Goal: Feedback & Contribution: Contribute content

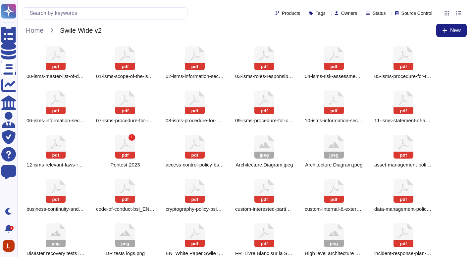
scroll to position [6, 0]
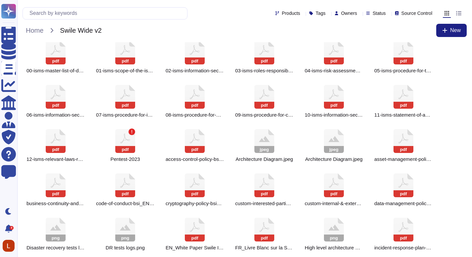
click at [68, 61] on div "pdf 00-[DEMOGRAPHIC_DATA]-master-list-of-documents_EN.pdf" at bounding box center [56, 57] width 66 height 41
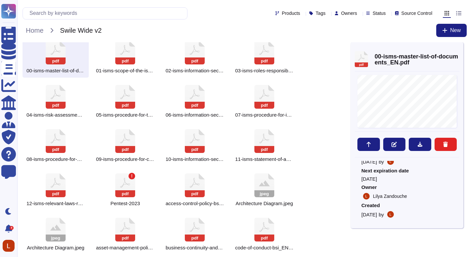
scroll to position [0, 0]
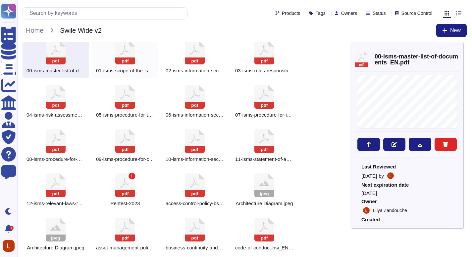
click at [122, 44] on icon at bounding box center [125, 53] width 20 height 24
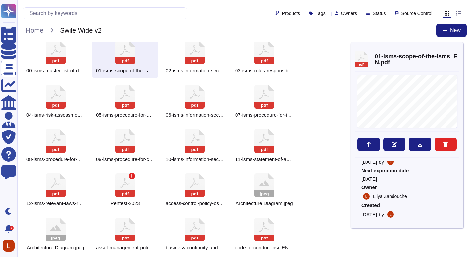
scroll to position [19, 0]
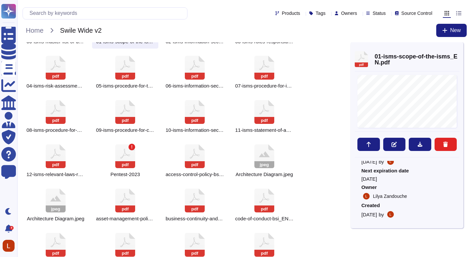
scroll to position [35, 0]
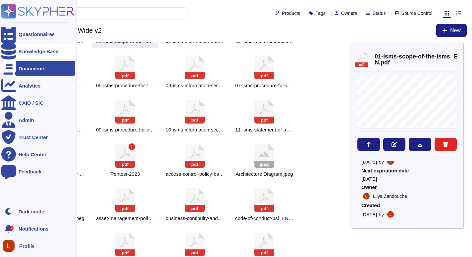
click at [31, 47] on div "Knowledge Base" at bounding box center [38, 51] width 74 height 15
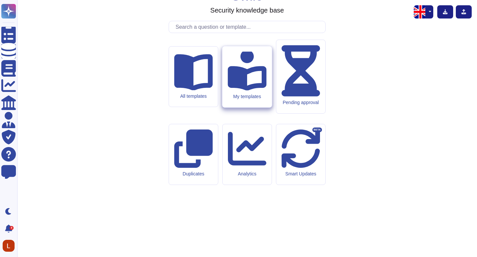
click at [236, 108] on div "My templates" at bounding box center [246, 76] width 49 height 61
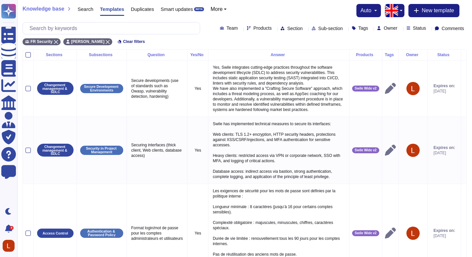
drag, startPoint x: 476, startPoint y: 43, endPoint x: 476, endPoint y: 40, distance: 3.4
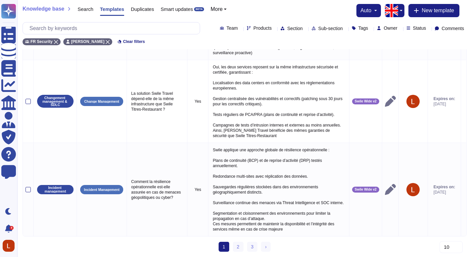
scroll to position [626, 0]
click at [400, 12] on button "button" at bounding box center [400, 10] width 8 height 13
click at [399, 13] on button "button" at bounding box center [400, 10] width 8 height 13
click at [405, 30] on link "French" at bounding box center [422, 33] width 52 height 8
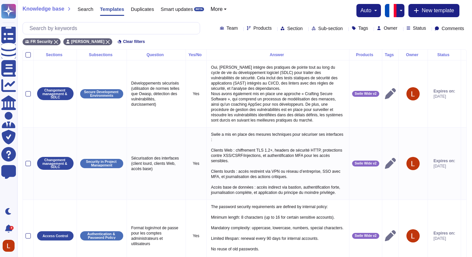
click at [398, 15] on button "button" at bounding box center [400, 10] width 8 height 13
click at [409, 23] on link "English" at bounding box center [422, 25] width 52 height 8
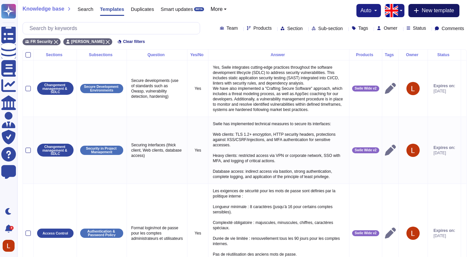
click at [426, 9] on span "New template" at bounding box center [437, 10] width 32 height 5
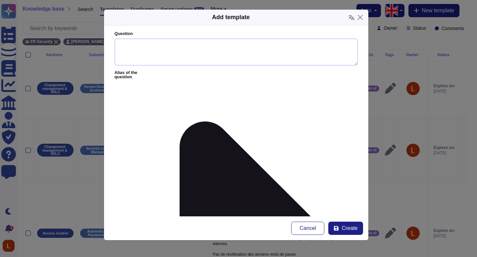
click at [165, 56] on textarea "Question" at bounding box center [236, 52] width 243 height 27
paste textarea "What encryption standards are used for data at rest and in transit? [ 128, 192 …"
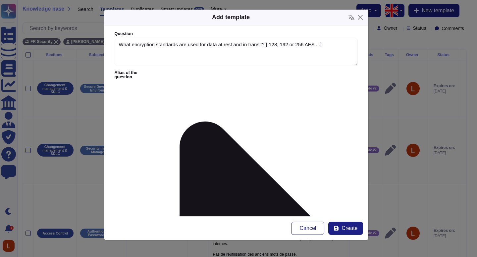
type textarea "What encryption standards are used for data at rest and in transit? [ 128, 192 …"
paste textarea ""Encryption Standards Data at Rest: AES-128/192/256 encryption. Data in Transit…"
type textarea ""Encryption Standards Data at Rest: AES-128/192/256 encryption. Data in Transit…"
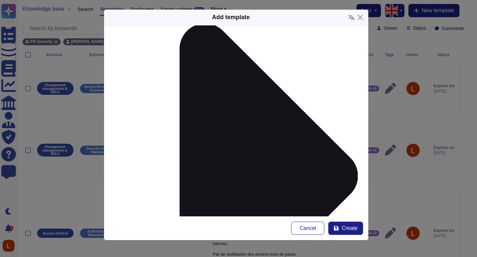
scroll to position [99, 0]
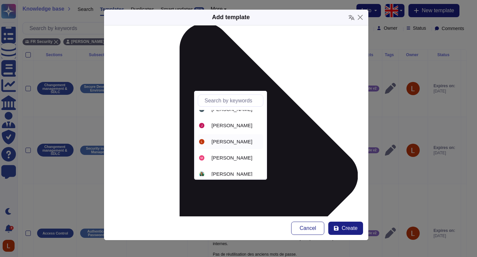
scroll to position [122, 0]
click at [228, 139] on span "[PERSON_NAME]" at bounding box center [231, 141] width 41 height 6
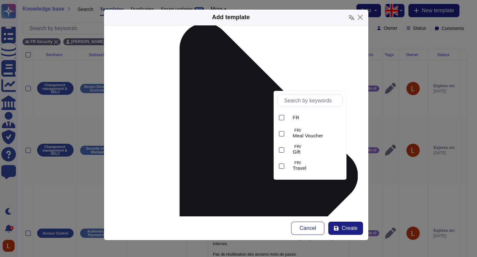
click at [337, 118] on div "FR" at bounding box center [316, 118] width 53 height 6
click at [321, 117] on div "FR" at bounding box center [316, 118] width 47 height 6
click at [312, 170] on span "Swile Wide v2" at bounding box center [308, 169] width 31 height 6
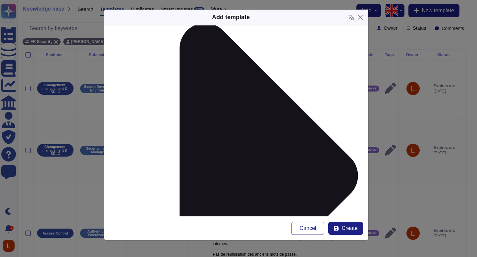
click at [0, 0] on input "Auto translate this template" at bounding box center [0, 0] width 0 height 0
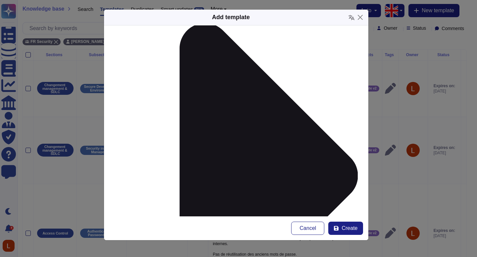
click at [0, 0] on input "Auto translate this template" at bounding box center [0, 0] width 0 height 0
click at [337, 226] on icon at bounding box center [335, 228] width 5 height 5
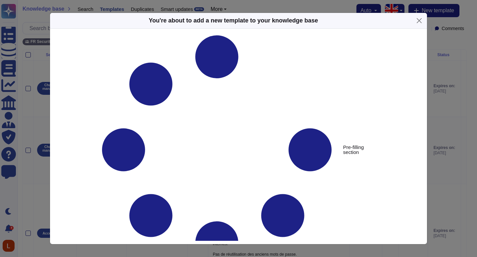
type textarea "What encryption standards are used for data at rest and in transit? [ 128, 192 …"
type textarea ""Encryption Standards Data at Rest: AES-128/192/256 encryption. Data in Transit…"
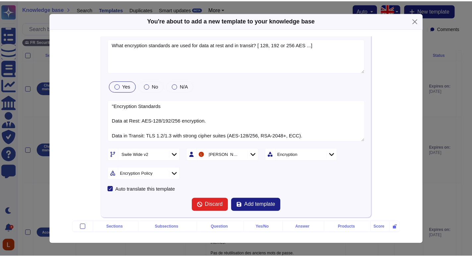
scroll to position [0, 0]
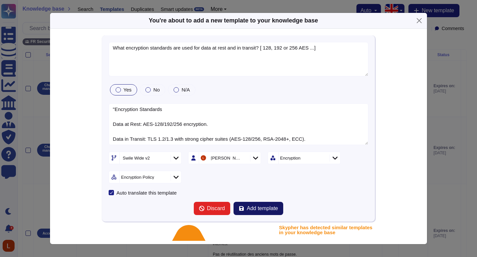
click at [253, 208] on span "Add template" at bounding box center [262, 208] width 31 height 5
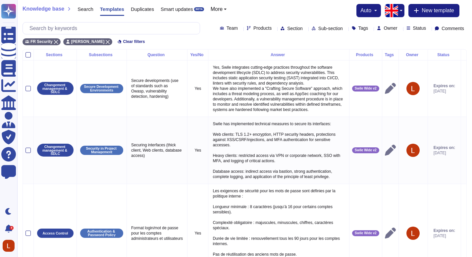
click at [298, 11] on div "Knowledge base Search Templates Duplicates Smart updates BETA More auto English…" at bounding box center [245, 10] width 444 height 13
click at [443, 12] on span "New template" at bounding box center [437, 10] width 32 height 5
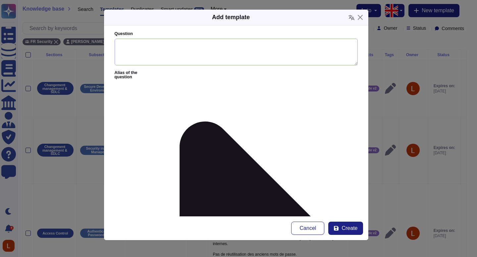
click at [165, 59] on textarea "Question" at bounding box center [236, 52] width 243 height 27
paste textarea "Is there a tested business continuity plan (BCP) in place for cloud service dis…"
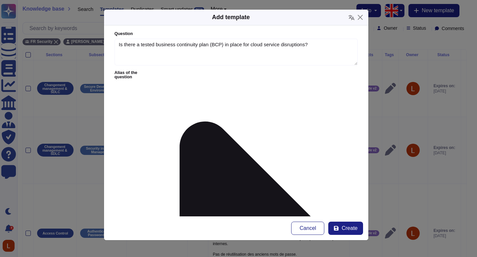
type textarea "Is there a tested business continuity plan (BCP) in place for cloud service dis…"
paste textarea "Swile has implemented a business continuity plan, based on business interruptio…"
type textarea "Swile has implemented a business continuity plan, based on business interruptio…"
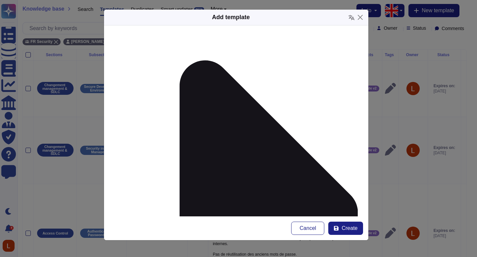
scroll to position [65, 0]
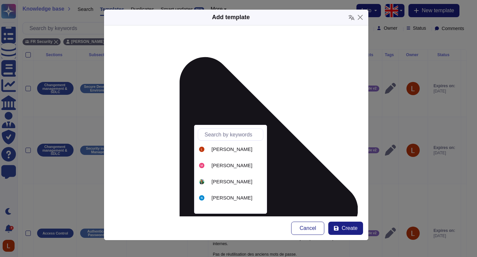
scroll to position [137, 0]
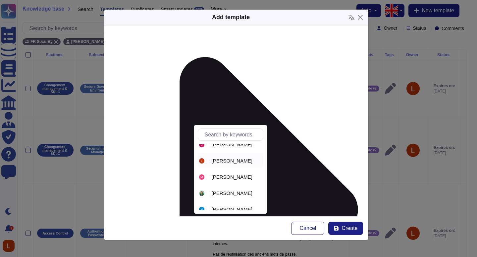
click at [239, 162] on span "[PERSON_NAME]" at bounding box center [231, 161] width 41 height 6
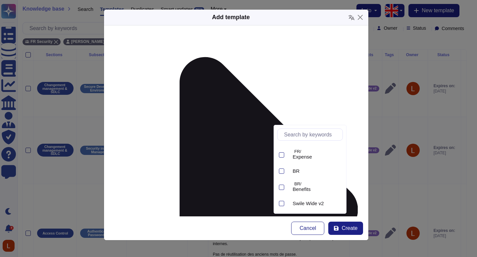
scroll to position [111, 0]
click at [311, 200] on span "Swile Wide v2" at bounding box center [308, 203] width 31 height 6
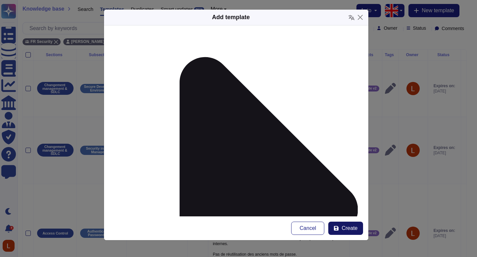
click at [340, 226] on button "Create" at bounding box center [345, 228] width 34 height 13
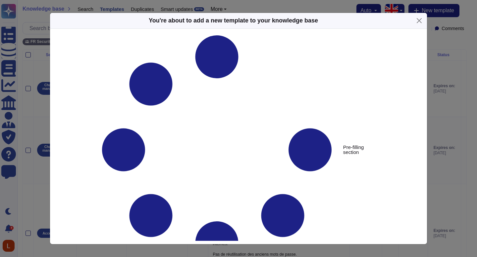
type textarea "Is there a tested business continuity plan (BCP) in place for cloud service dis…"
type textarea "Swile has implemented a business continuity plan, based on business interruptio…"
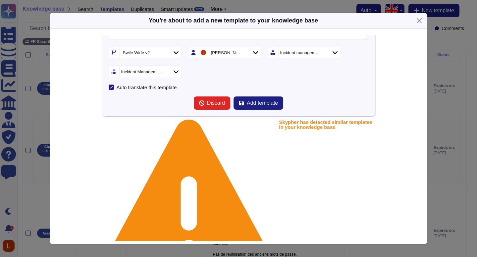
scroll to position [109, 0]
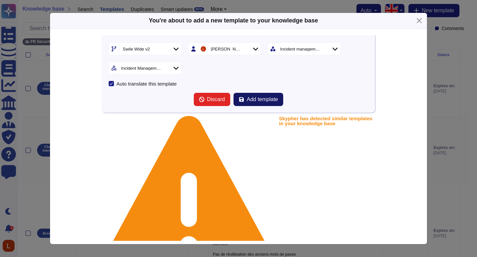
click at [277, 98] on button "Add template" at bounding box center [258, 99] width 50 height 13
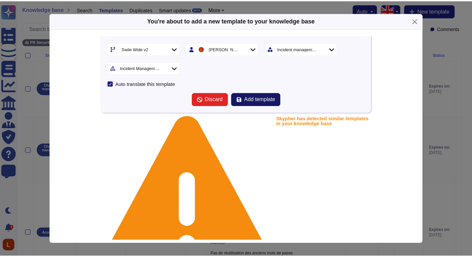
scroll to position [0, 0]
